Goal: Task Accomplishment & Management: Manage account settings

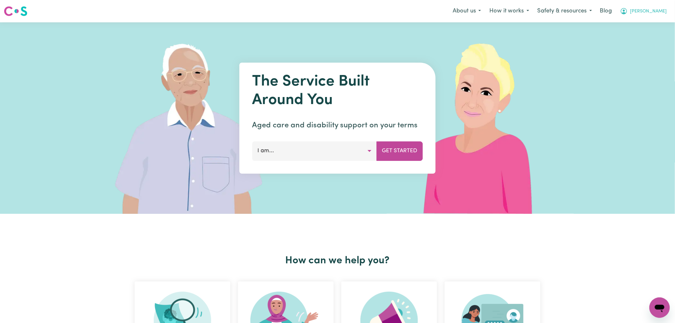
click at [655, 13] on span "[PERSON_NAME]" at bounding box center [649, 11] width 37 height 7
click at [651, 36] on link "Logout" at bounding box center [646, 37] width 50 height 12
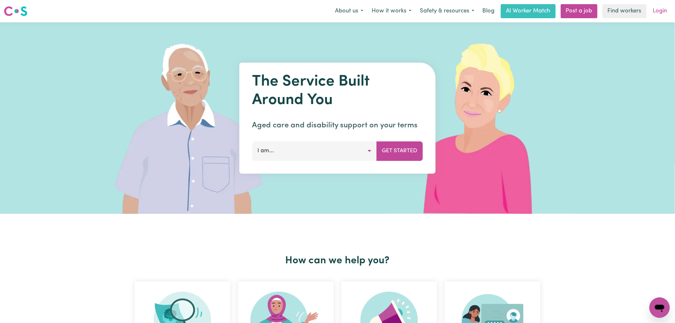
click at [664, 6] on link "Login" at bounding box center [660, 11] width 22 height 14
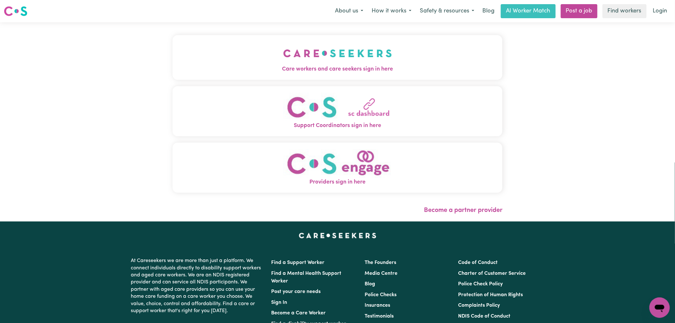
click at [360, 57] on img "Care workers and care seekers sign in here" at bounding box center [337, 53] width 109 height 24
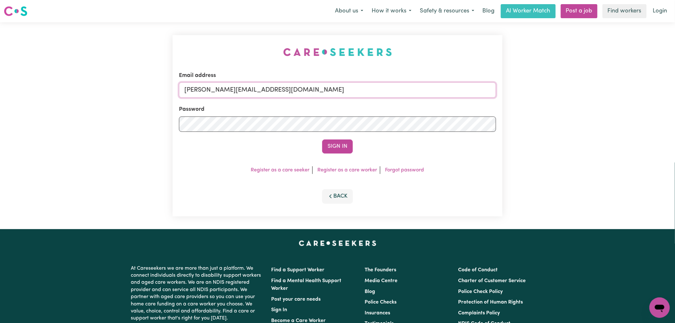
click at [318, 88] on input "[PERSON_NAME][EMAIL_ADDRESS][DOMAIN_NAME]" at bounding box center [337, 89] width 317 height 15
drag, startPoint x: 348, startPoint y: 94, endPoint x: 217, endPoint y: 92, distance: 130.5
click at [217, 92] on input "[EMAIL_ADDRESS][DOMAIN_NAME]" at bounding box center [337, 89] width 317 height 15
type input "[EMAIL_ADDRESS][DOMAIN_NAME]"
click at [349, 149] on button "Sign In" at bounding box center [337, 146] width 31 height 14
